Goal: Information Seeking & Learning: Learn about a topic

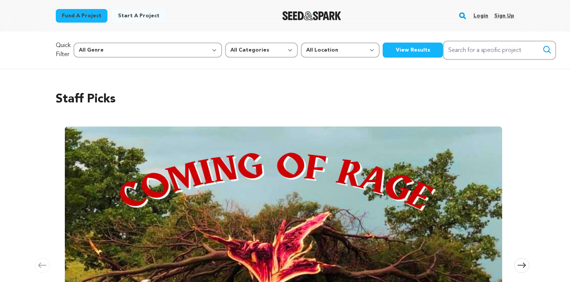
click at [480, 16] on link "Login" at bounding box center [480, 16] width 15 height 12
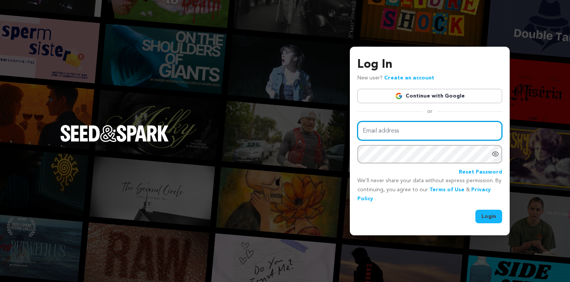
click at [399, 137] on input "Email address" at bounding box center [429, 130] width 145 height 19
type input "hhirji@chapman.edu"
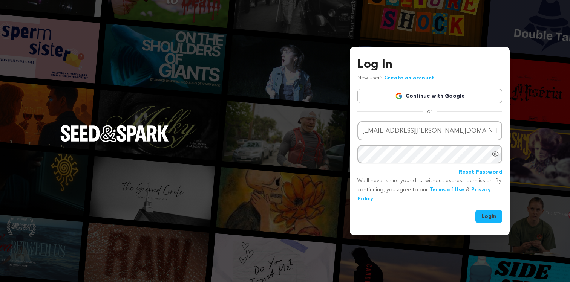
click at [488, 222] on button "Login" at bounding box center [488, 217] width 27 height 14
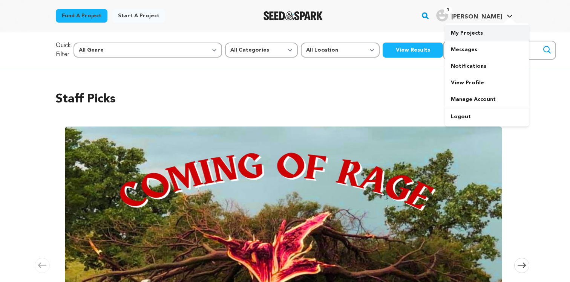
click at [459, 30] on link "My Projects" at bounding box center [487, 33] width 84 height 17
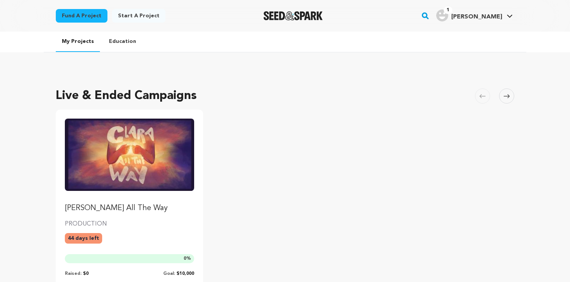
click at [169, 155] on img "Fund Clara All The Way" at bounding box center [129, 155] width 129 height 72
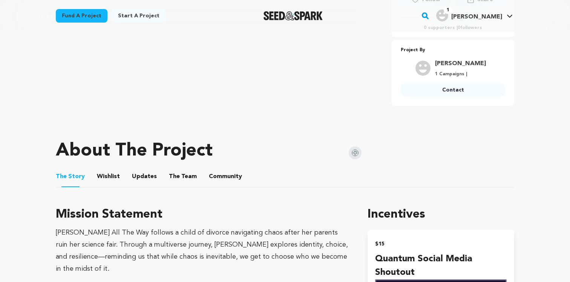
scroll to position [275, 0]
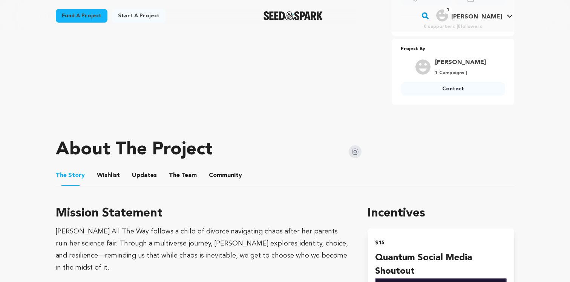
click at [179, 179] on button "The Team" at bounding box center [183, 177] width 18 height 18
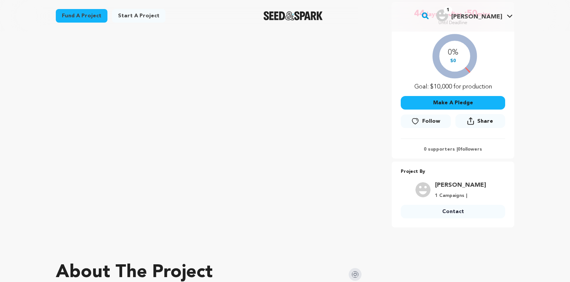
scroll to position [243, 0]
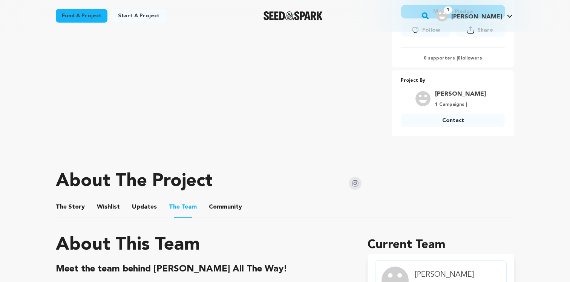
click at [223, 205] on button "Community" at bounding box center [225, 209] width 18 height 18
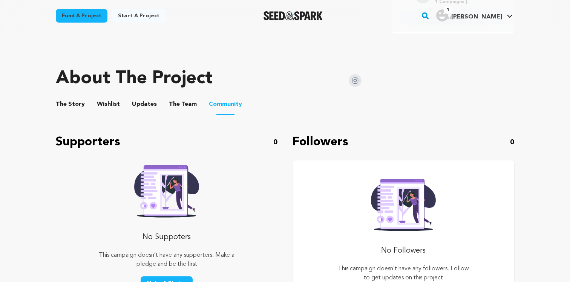
scroll to position [352, 0]
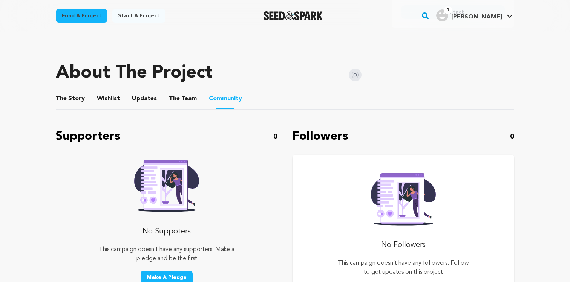
click at [137, 98] on button "Updates" at bounding box center [144, 100] width 18 height 18
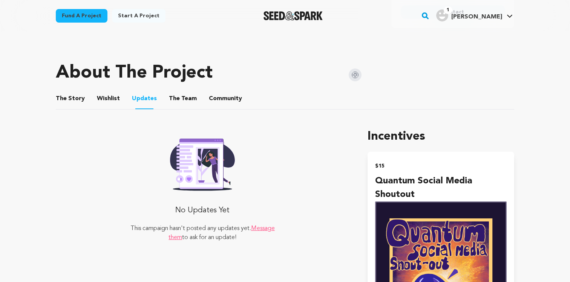
click at [106, 98] on button "Wishlist" at bounding box center [109, 100] width 18 height 18
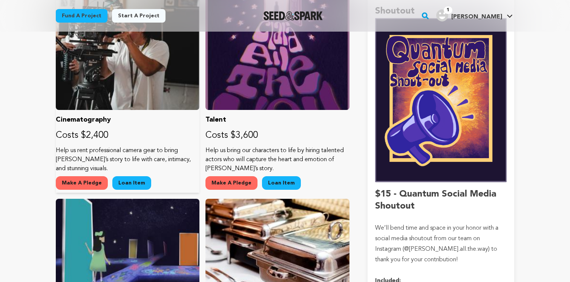
scroll to position [544, 0]
